Goal: Use online tool/utility: Utilize a website feature to perform a specific function

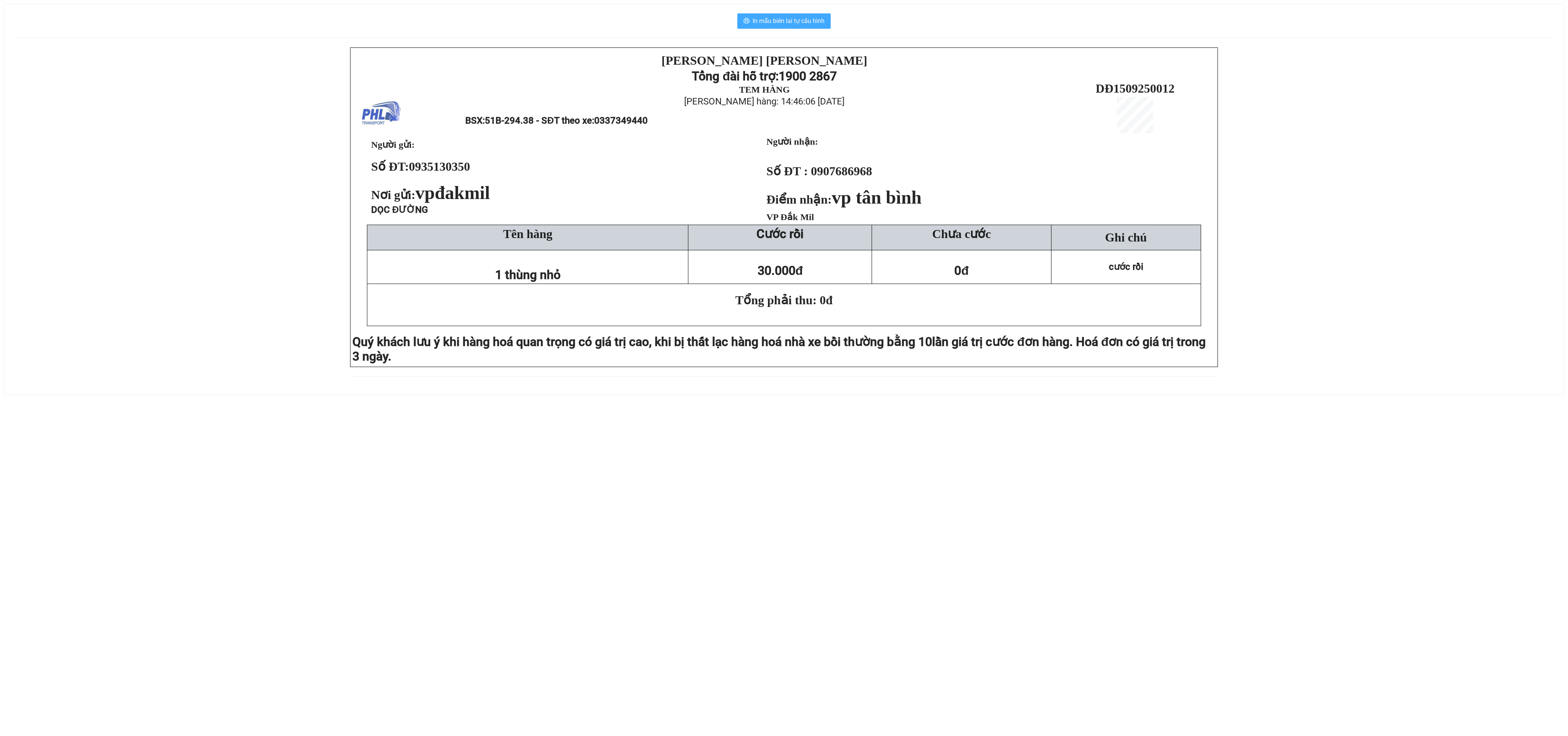
click at [778, 22] on span "In mẫu biên lai tự cấu hình" at bounding box center [789, 21] width 72 height 10
